Goal: Information Seeking & Learning: Learn about a topic

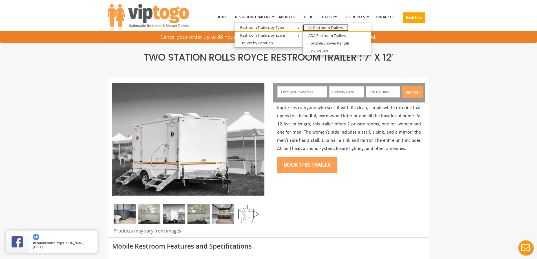
click at [319, 27] on link "All Restroom Trailers" at bounding box center [326, 27] width 46 height 7
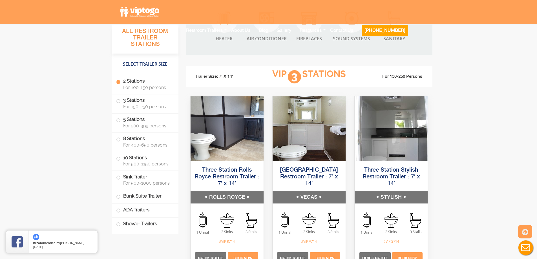
scroll to position [733, 0]
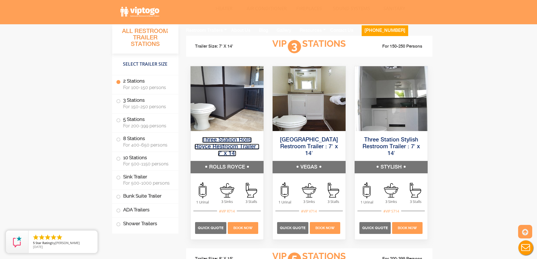
click at [232, 138] on link "Three Station Rolls Royce Restroom Trailer : 7′ x 14′" at bounding box center [227, 146] width 65 height 19
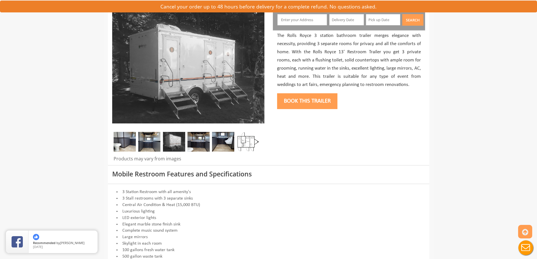
scroll to position [85, 0]
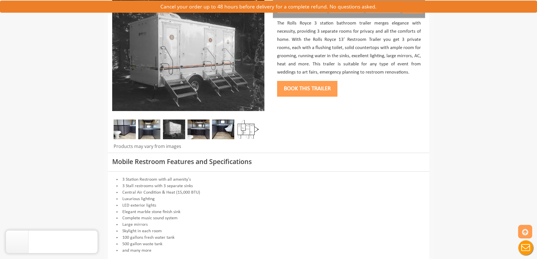
click at [251, 129] on img at bounding box center [248, 130] width 22 height 20
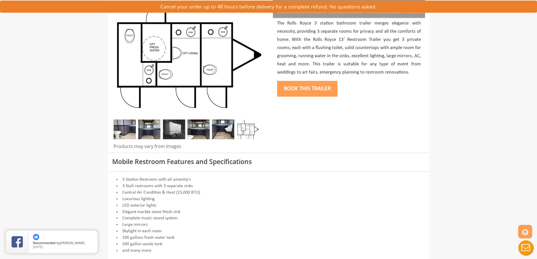
click at [151, 128] on img at bounding box center [149, 130] width 22 height 20
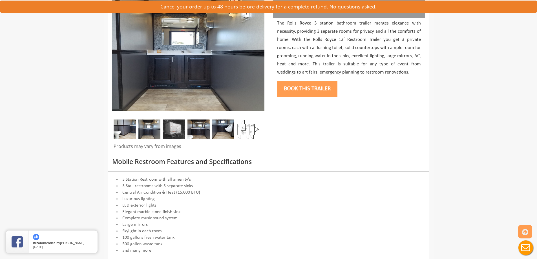
click at [174, 127] on img at bounding box center [174, 130] width 22 height 20
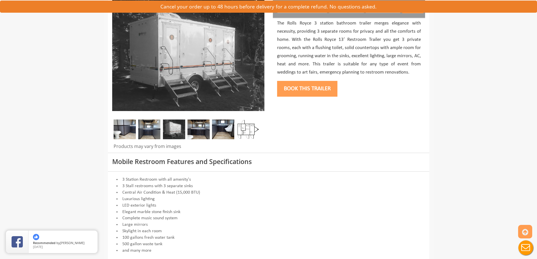
click at [196, 132] on img at bounding box center [198, 130] width 22 height 20
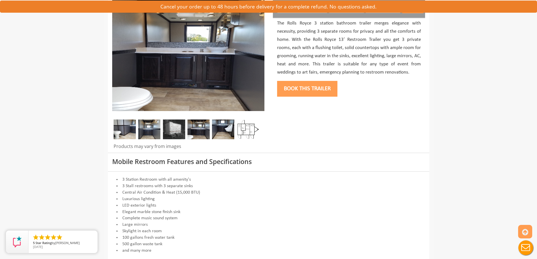
click at [230, 125] on img at bounding box center [223, 130] width 22 height 20
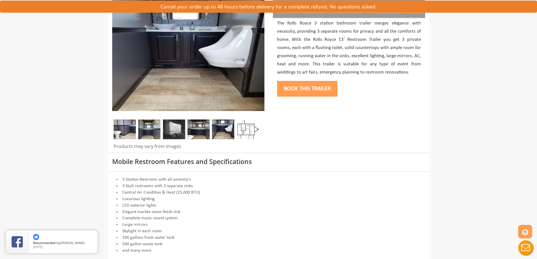
click at [175, 134] on img at bounding box center [174, 130] width 22 height 20
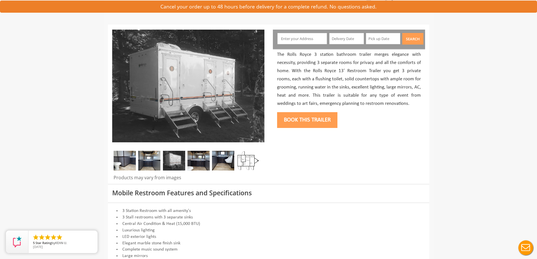
scroll to position [0, 0]
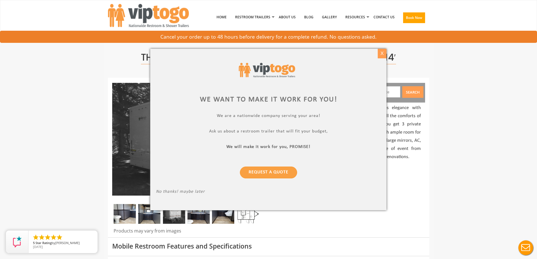
click at [384, 54] on div "X" at bounding box center [382, 54] width 9 height 10
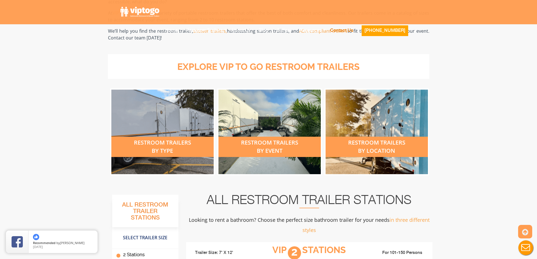
scroll to position [169, 0]
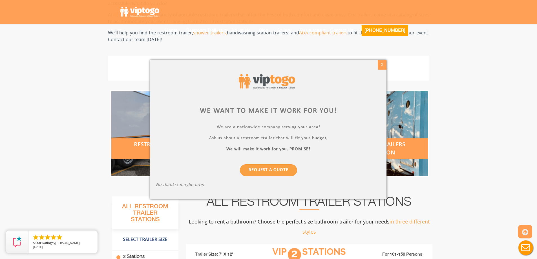
click at [384, 65] on div "X" at bounding box center [382, 65] width 9 height 10
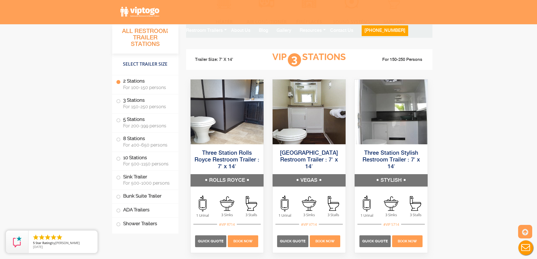
scroll to position [733, 0]
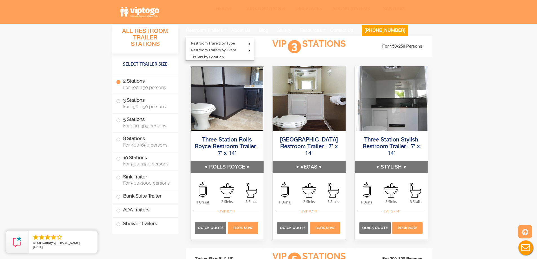
click at [210, 98] on img at bounding box center [227, 98] width 73 height 65
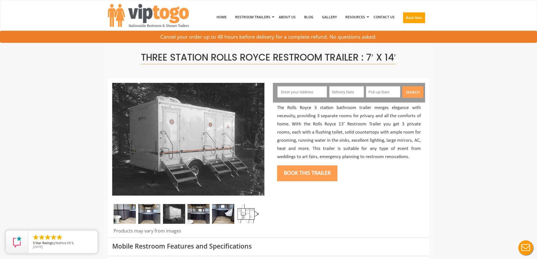
click at [170, 215] on img at bounding box center [174, 214] width 22 height 20
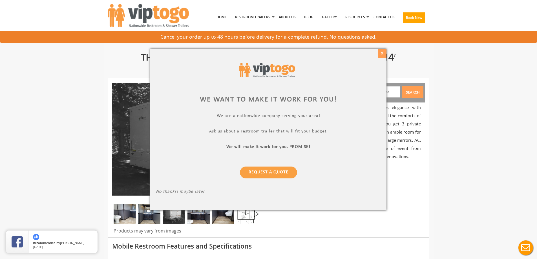
click at [382, 54] on div "X" at bounding box center [382, 54] width 9 height 10
